Goal: Transaction & Acquisition: Purchase product/service

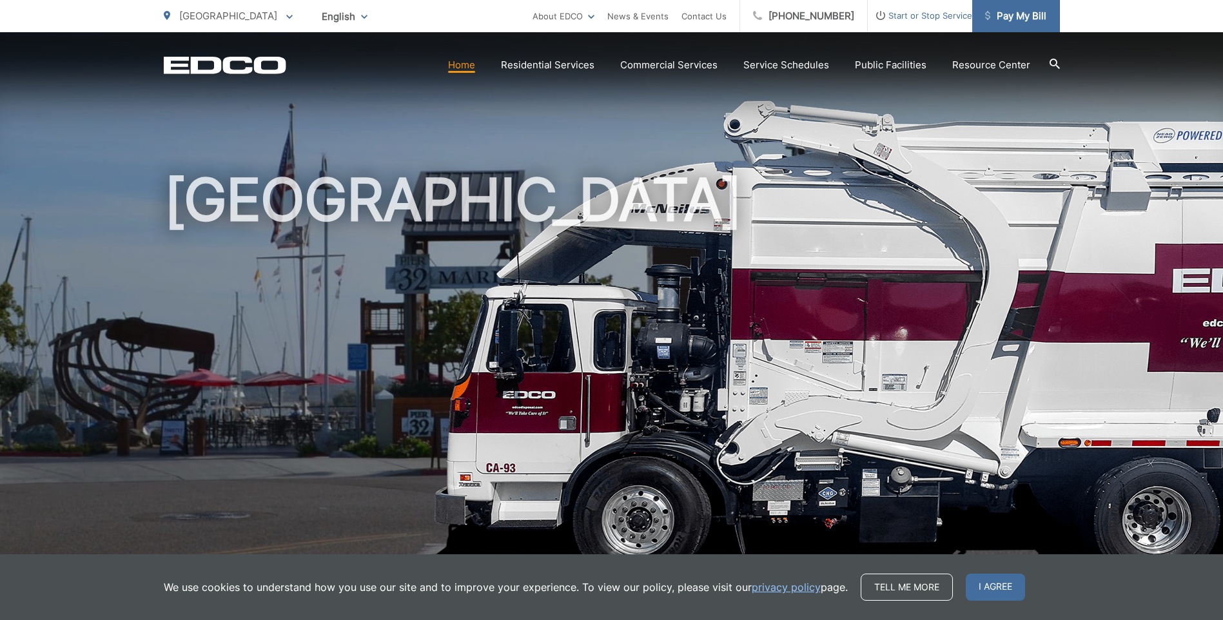
click at [1029, 19] on span "Pay My Bill" at bounding box center [1015, 15] width 61 height 15
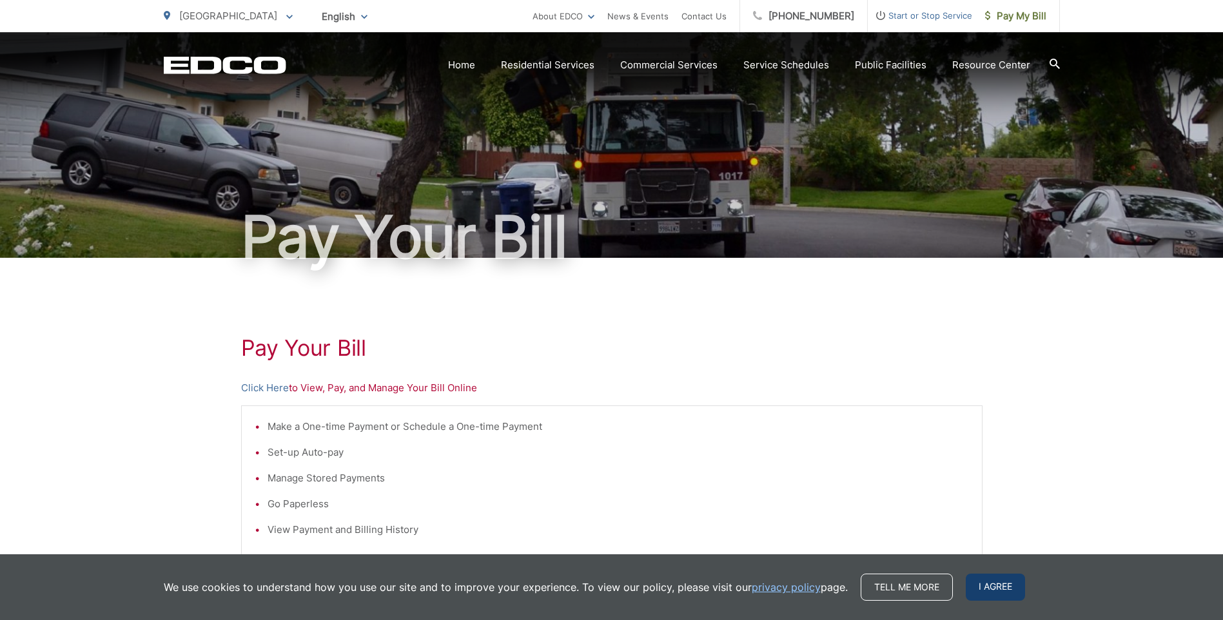
click at [978, 581] on span "I agree" at bounding box center [994, 587] width 59 height 27
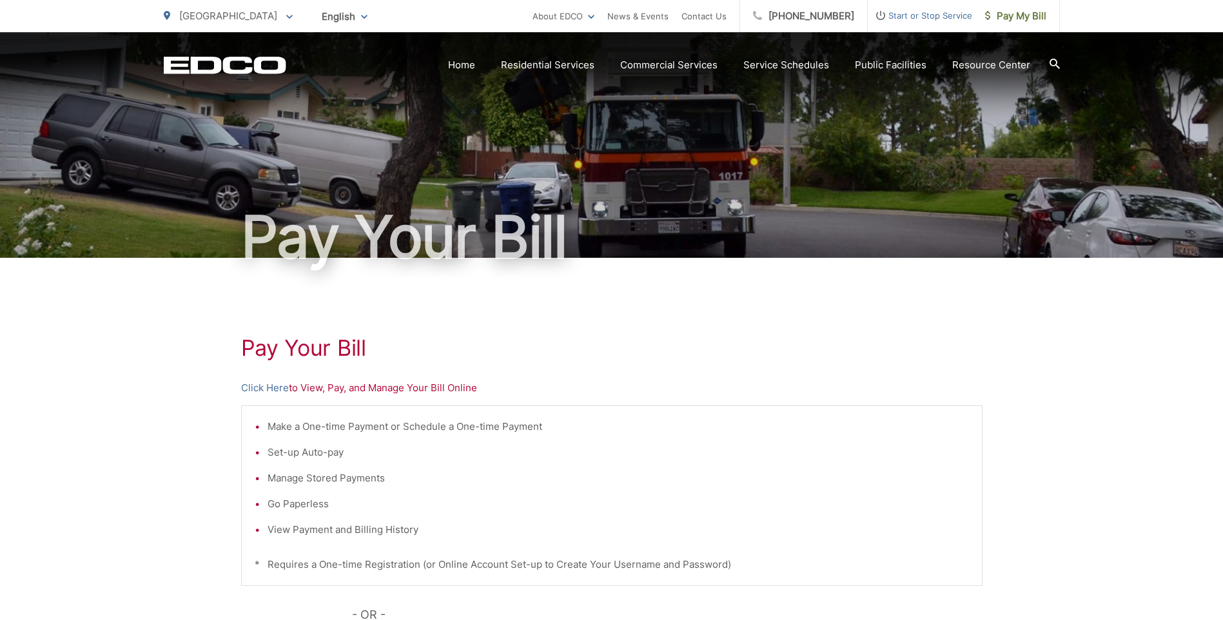
click at [323, 386] on p "Click Here to View, Pay, and Manage Your Bill Online" at bounding box center [611, 387] width 741 height 15
click at [269, 386] on link "Click Here" at bounding box center [265, 387] width 48 height 15
